Goal: Task Accomplishment & Management: Use online tool/utility

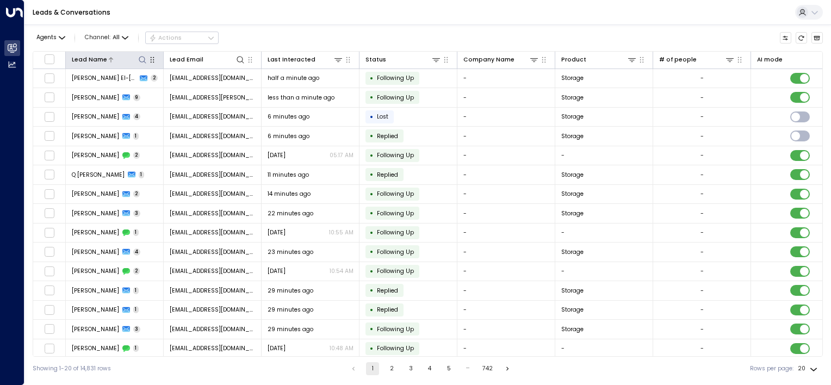
click at [144, 64] on button at bounding box center [142, 59] width 10 height 10
type input "*********"
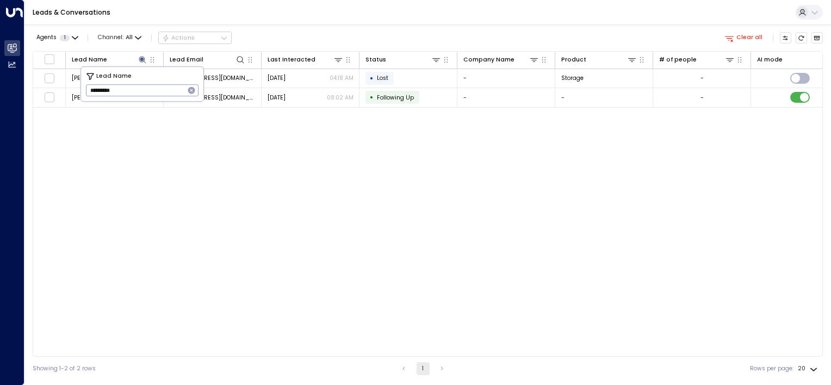
click at [181, 187] on div "Lead Name Lead Email Last Interacted Status Company Name Product # of people AI…" at bounding box center [428, 204] width 790 height 306
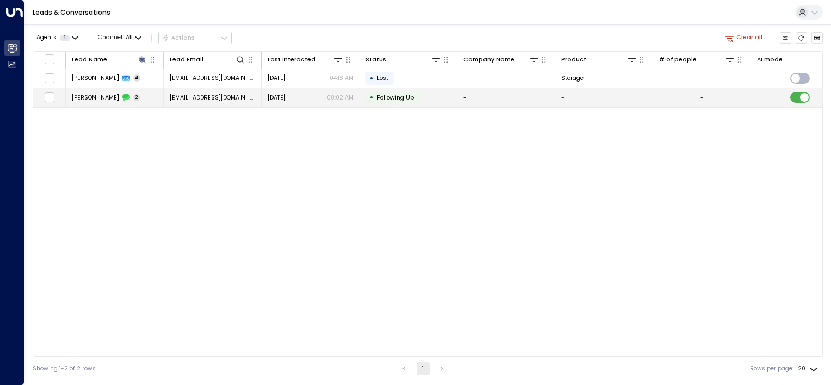
click at [231, 100] on td "[EMAIL_ADDRESS][DOMAIN_NAME]" at bounding box center [213, 97] width 98 height 19
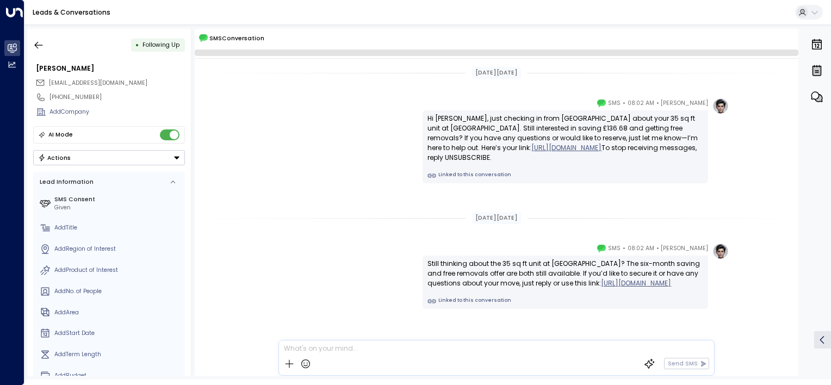
scroll to position [24, 0]
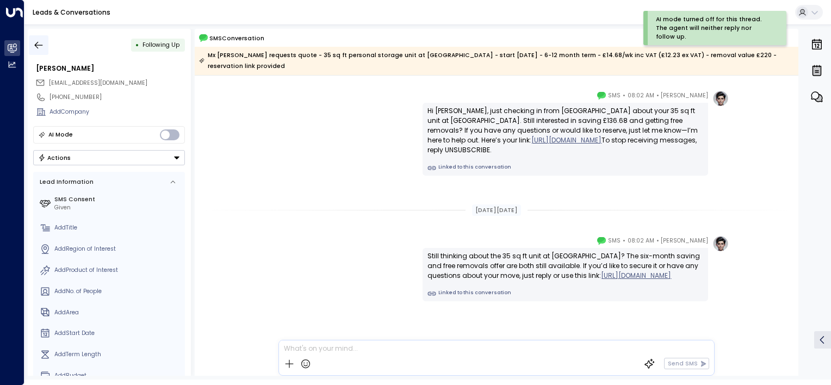
click at [35, 43] on icon "button" at bounding box center [38, 45] width 11 height 11
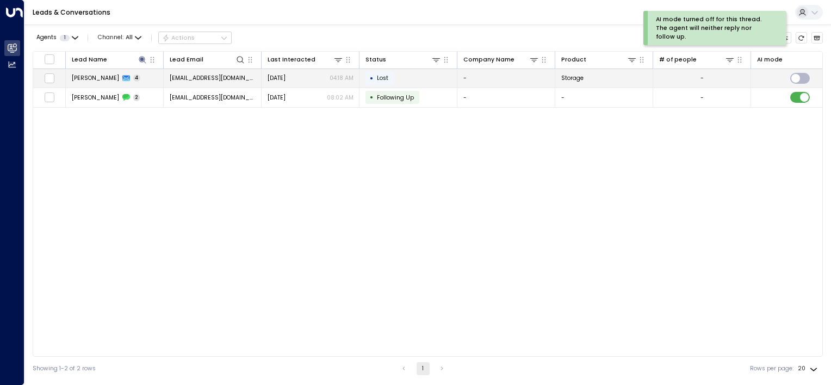
click at [211, 74] on td "[EMAIL_ADDRESS][DOMAIN_NAME]" at bounding box center [213, 78] width 98 height 19
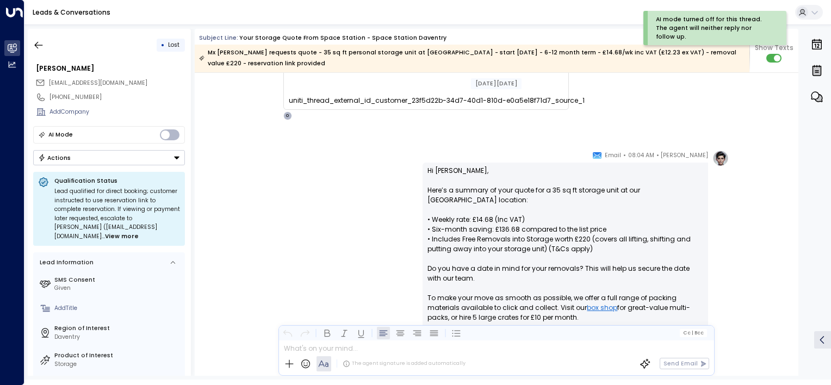
scroll to position [226, 0]
